Goal: Find specific page/section: Find specific page/section

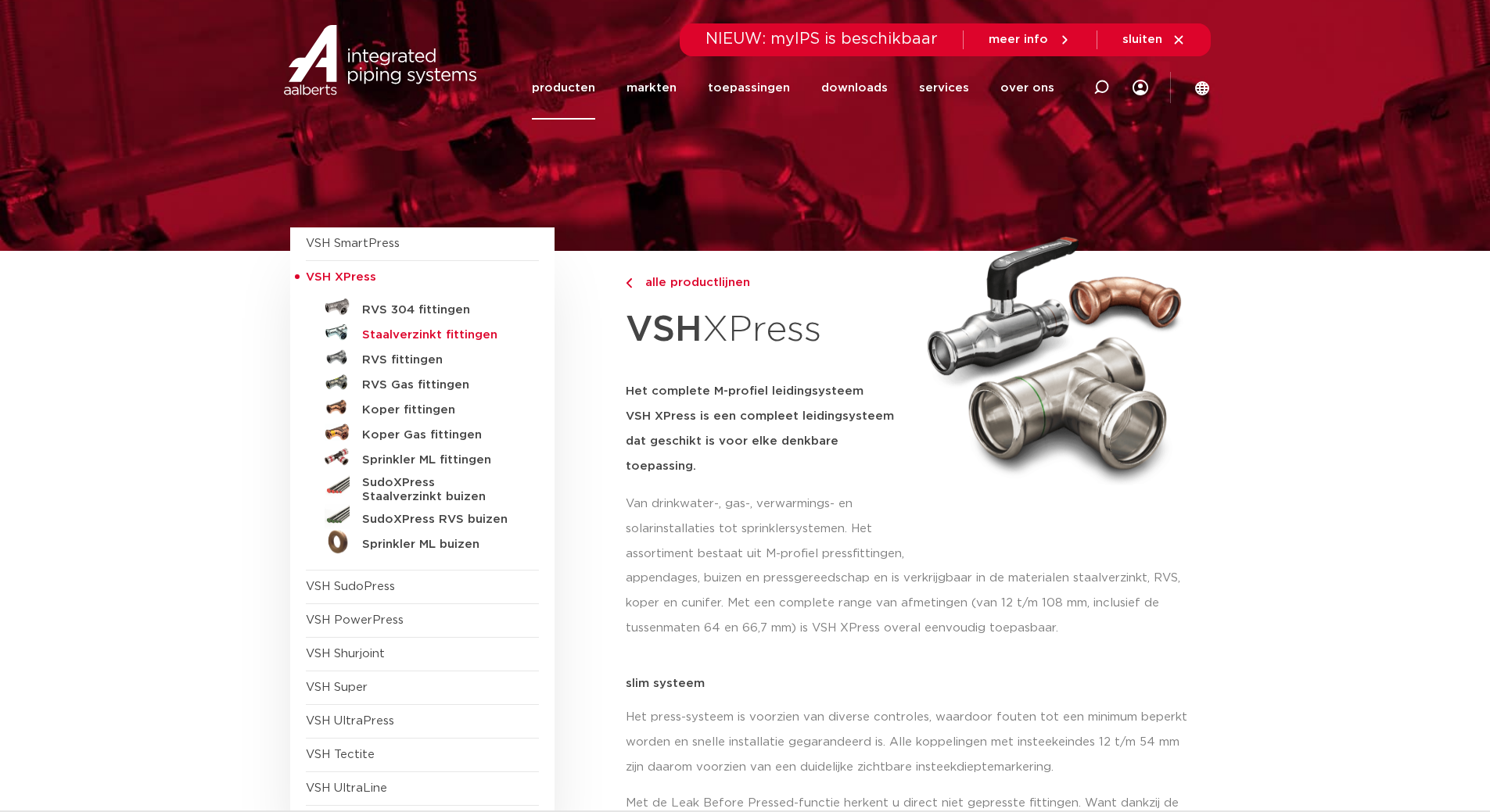
click at [401, 337] on h5 "Staalverzinkt fittingen" at bounding box center [440, 335] width 155 height 14
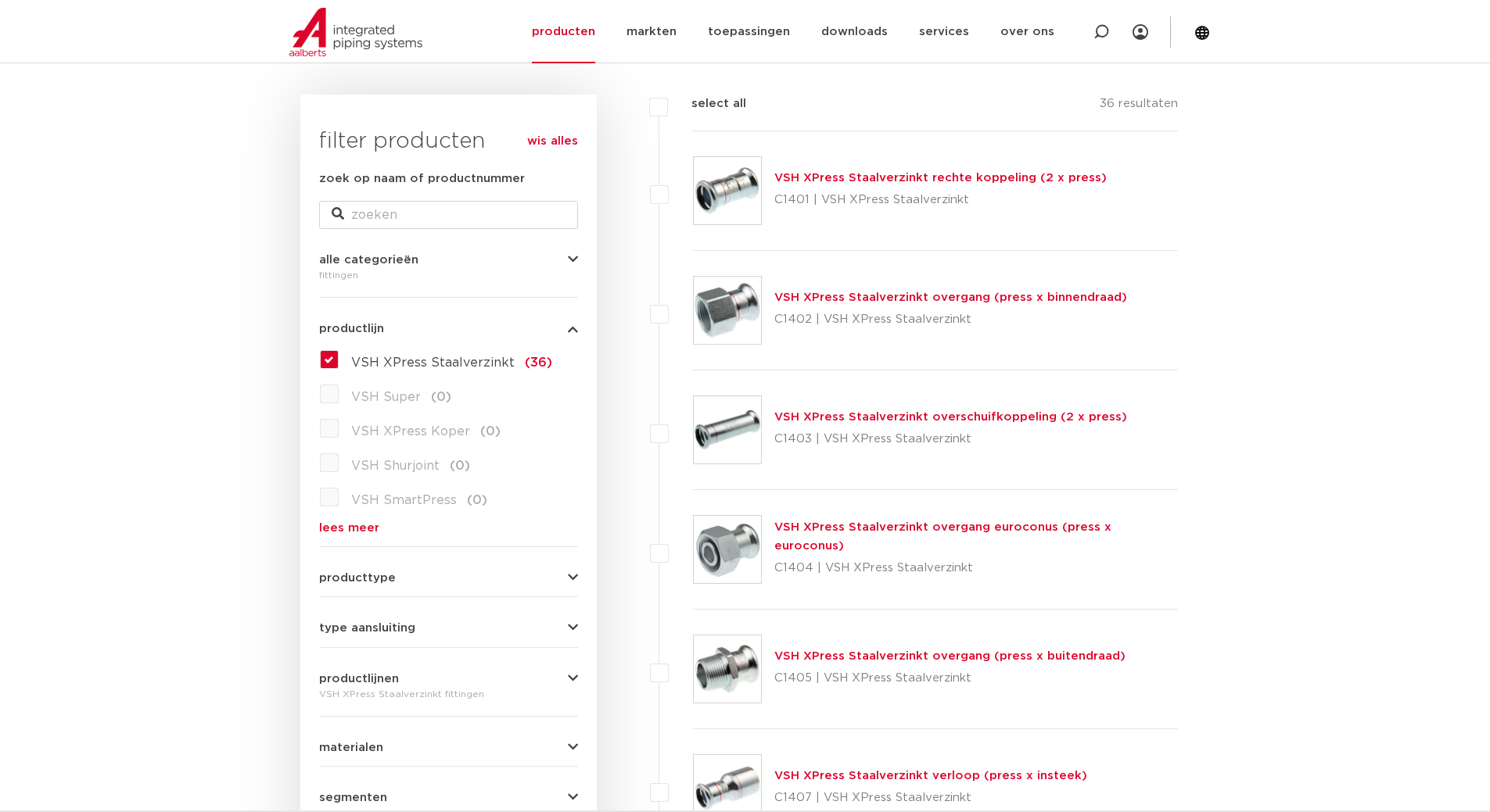
scroll to position [235, 0]
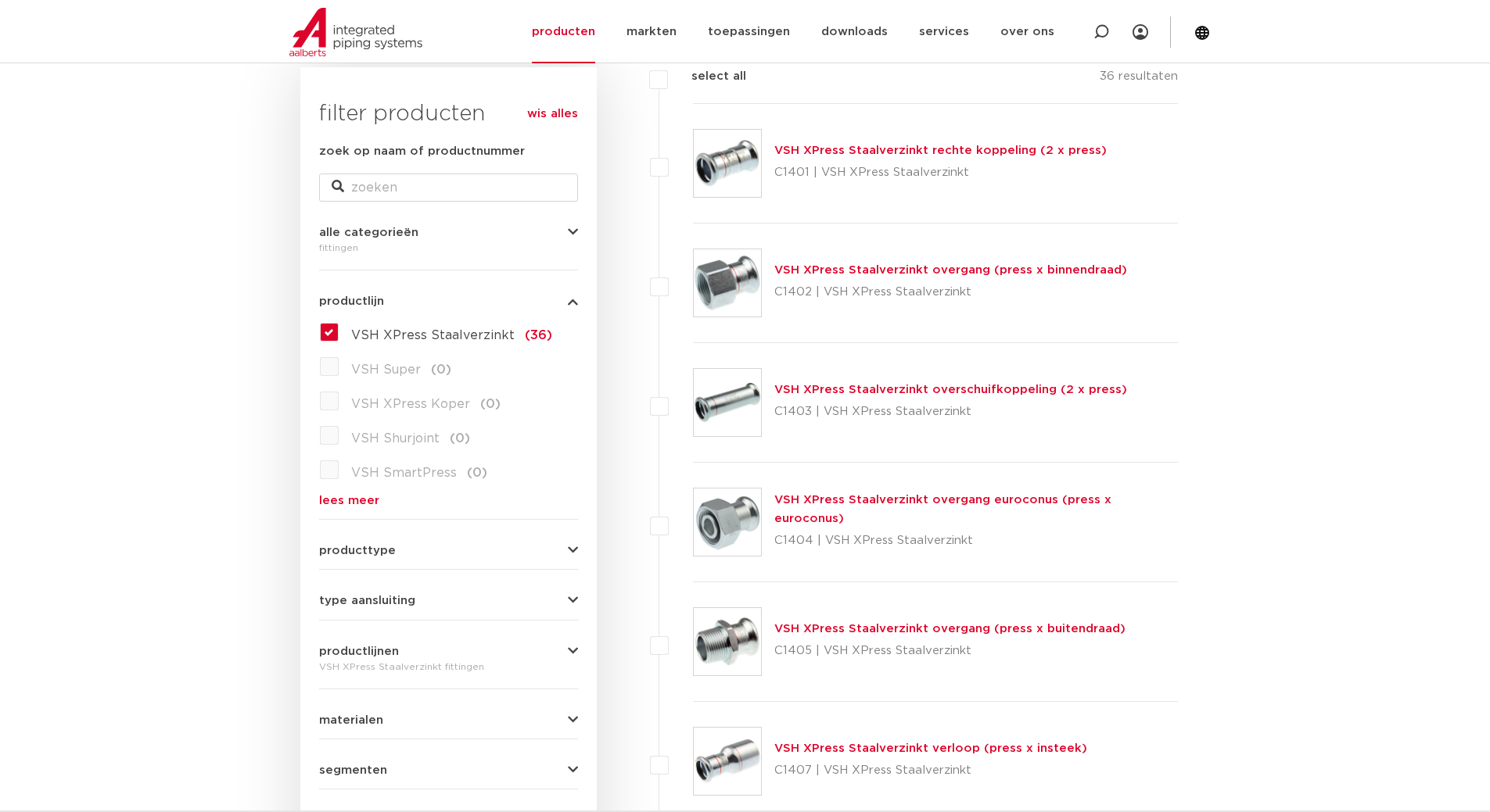
click at [1014, 627] on link "VSH XPress Staalverzinkt overgang (press x buitendraad)" at bounding box center [949, 628] width 351 height 11
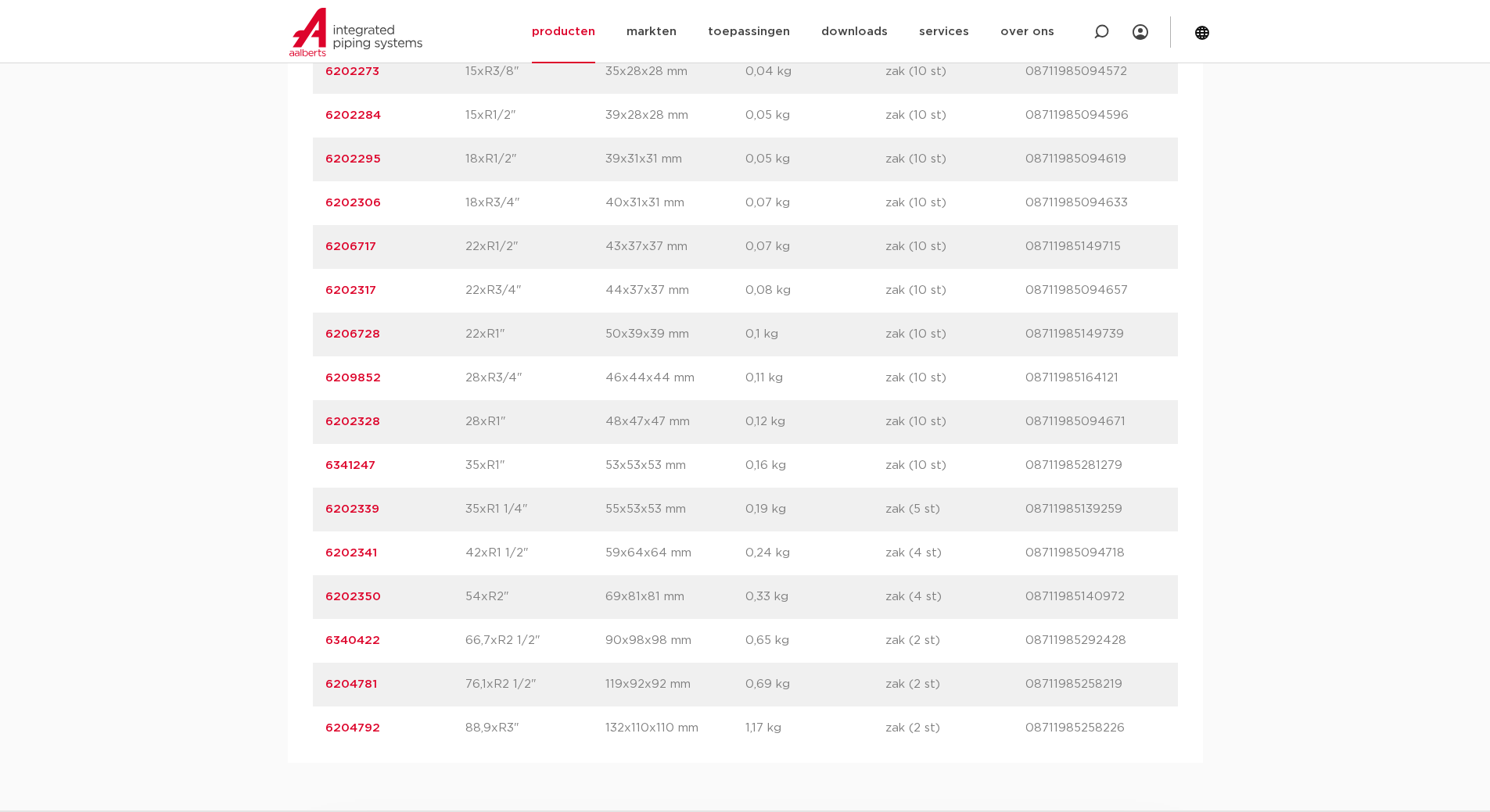
scroll to position [1173, 0]
